Goal: Task Accomplishment & Management: Use online tool/utility

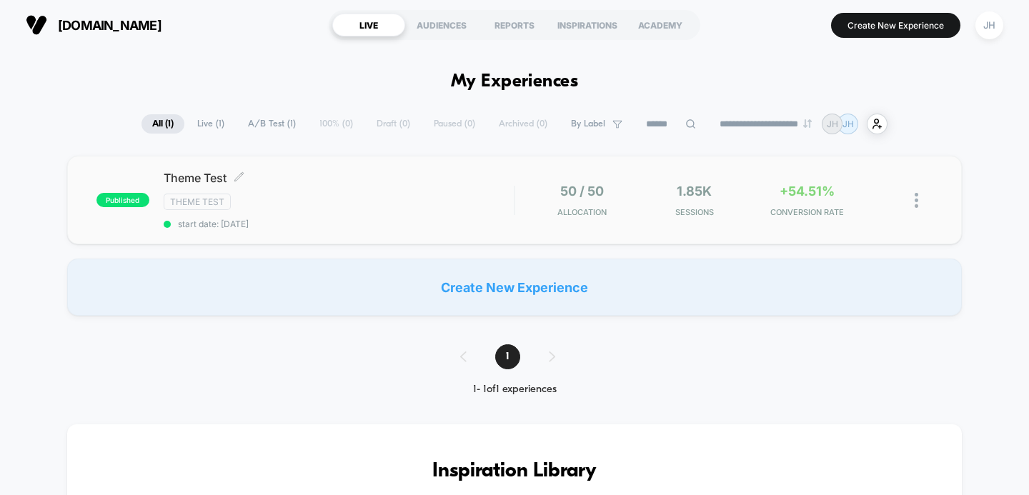
click at [369, 191] on div "Theme Test Click to edit experience details Click to edit experience details Th…" at bounding box center [339, 200] width 351 height 59
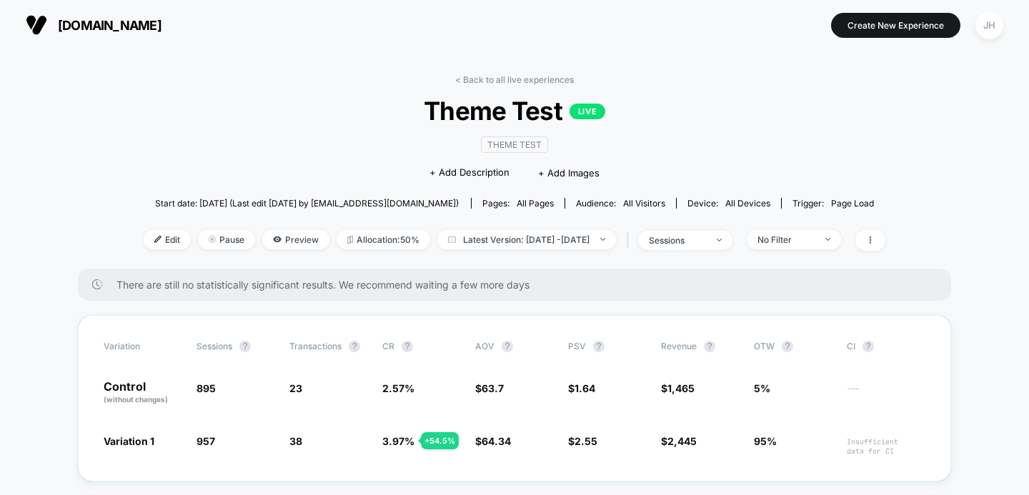
scroll to position [24, 0]
